Goal: Navigation & Orientation: Find specific page/section

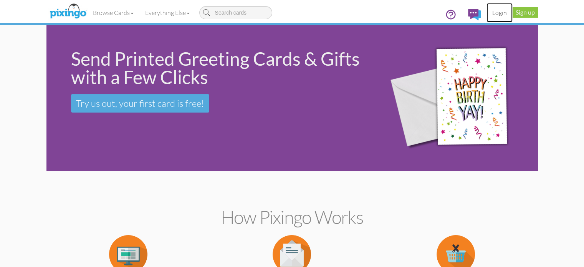
click at [513, 13] on link "Login" at bounding box center [500, 12] width 26 height 19
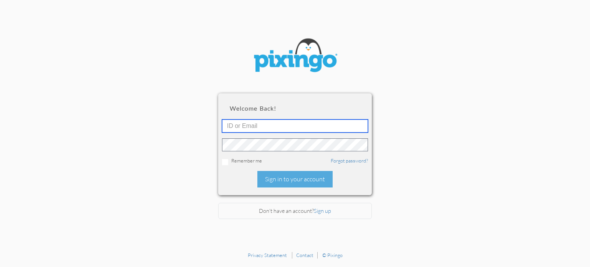
type input "[PERSON_NAME][EMAIL_ADDRESS][DOMAIN_NAME]"
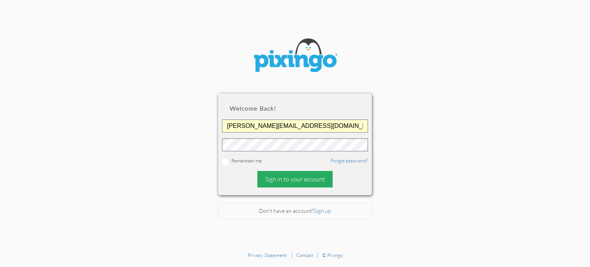
click at [319, 176] on div "Sign in to your account" at bounding box center [294, 179] width 75 height 17
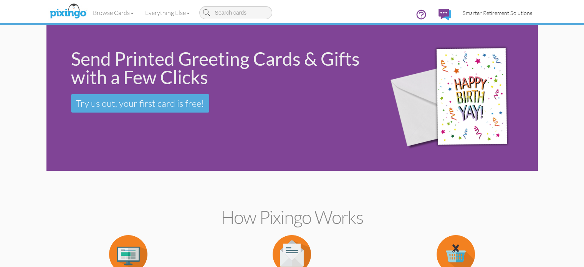
click at [533, 11] on span "Smarter Retirement Solutions" at bounding box center [498, 13] width 70 height 7
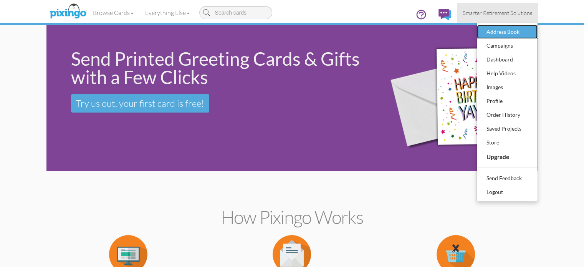
click at [530, 31] on div "Address Book" at bounding box center [507, 32] width 45 height 12
